Goal: Information Seeking & Learning: Learn about a topic

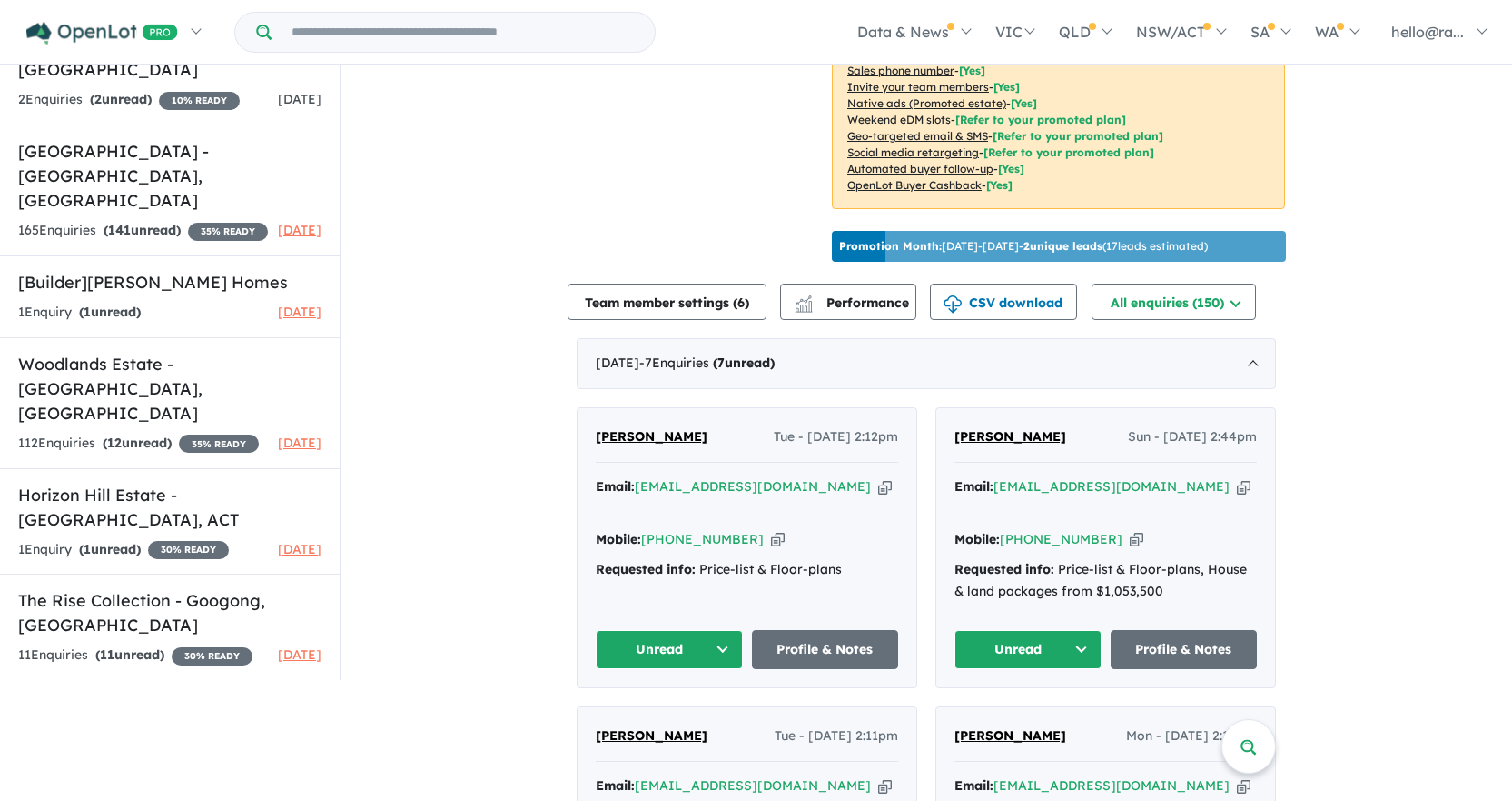
scroll to position [454, 0]
click at [878, 495] on icon "button" at bounding box center [885, 485] width 14 height 19
click at [772, 548] on icon "button" at bounding box center [778, 539] width 14 height 19
drag, startPoint x: 688, startPoint y: 466, endPoint x: 599, endPoint y: 461, distance: 89.1
click at [599, 461] on div "[PERSON_NAME] Tue - [DATE] 2:12pm" at bounding box center [747, 443] width 303 height 36
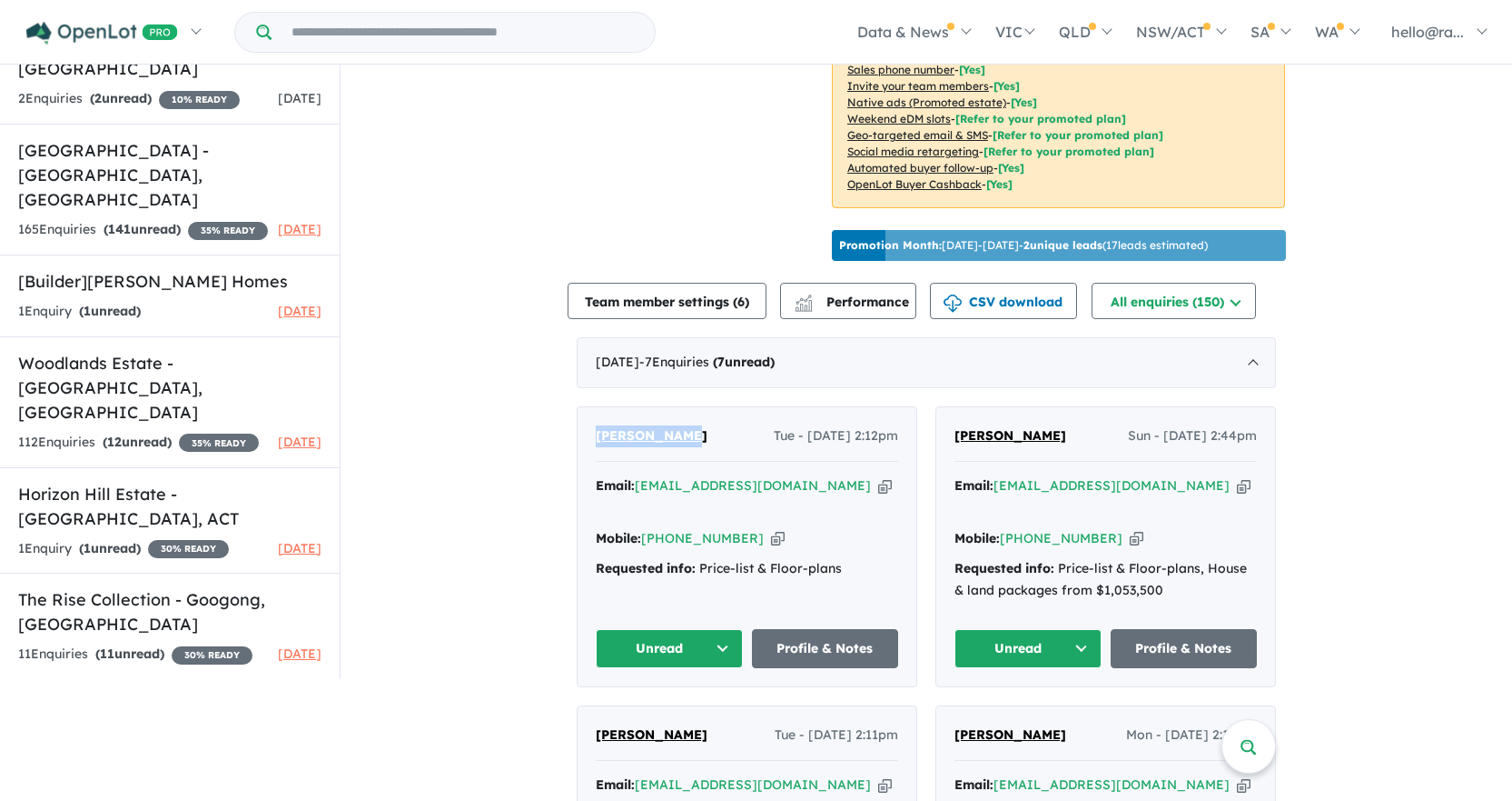
copy span "[PERSON_NAME]"
click at [818, 655] on link "Profile & Notes" at bounding box center [826, 649] width 148 height 39
drag, startPoint x: 841, startPoint y: 579, endPoint x: 700, endPoint y: 584, distance: 141.1
click at [700, 580] on div "Requested info: Price-list & Floor-plans" at bounding box center [747, 569] width 303 height 21
copy div "Price-list & Floor-plans"
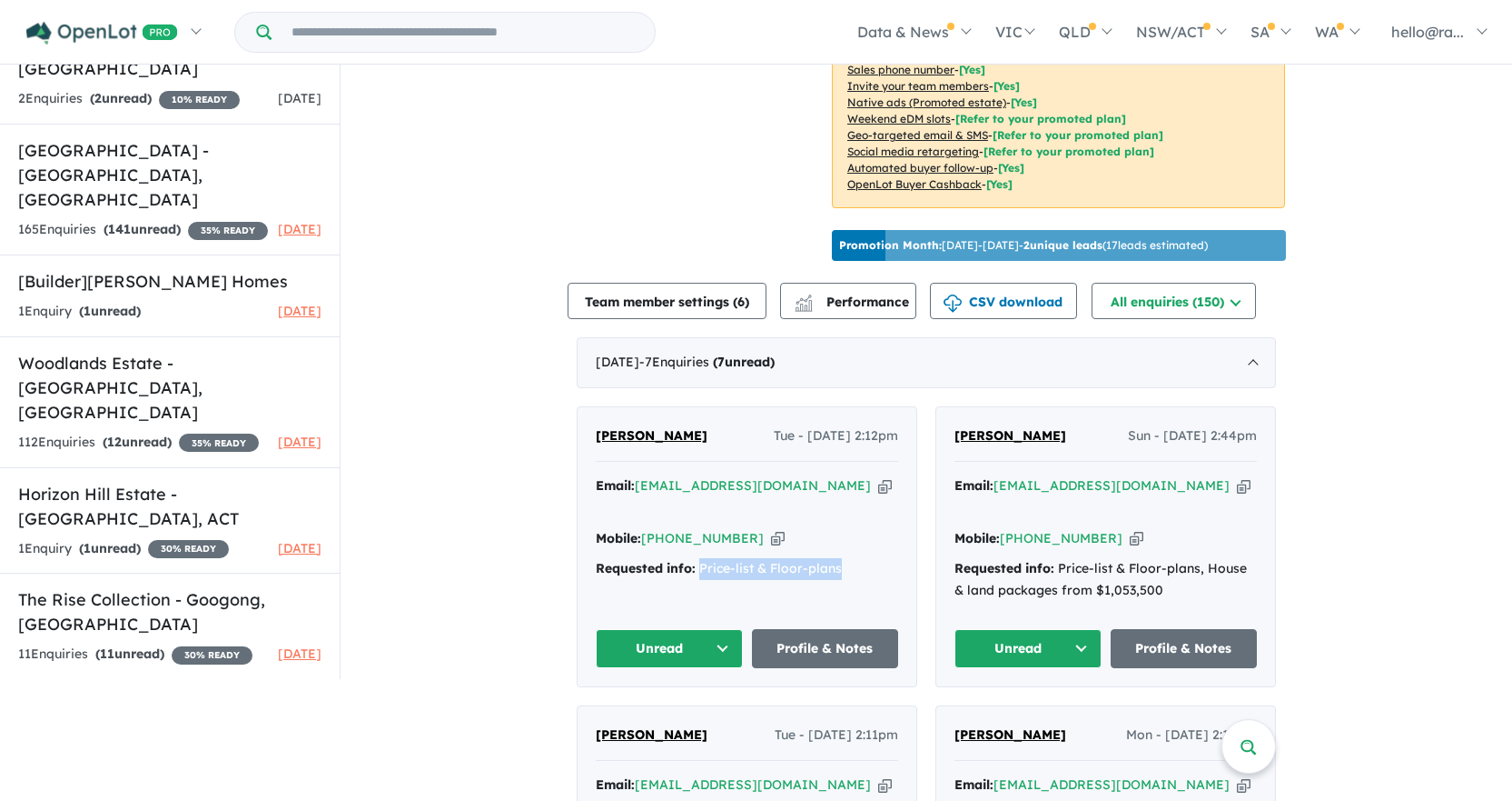
click at [822, 575] on div "Requested info: Price-list & Floor-plans" at bounding box center [747, 569] width 303 height 21
drag, startPoint x: 848, startPoint y: 575, endPoint x: 703, endPoint y: 590, distance: 145.8
click at [703, 580] on div "Requested info: Price-list & Floor-plans" at bounding box center [747, 569] width 303 height 21
copy div "Price-list & Floor-plans"
